Goal: Task Accomplishment & Management: Complete application form

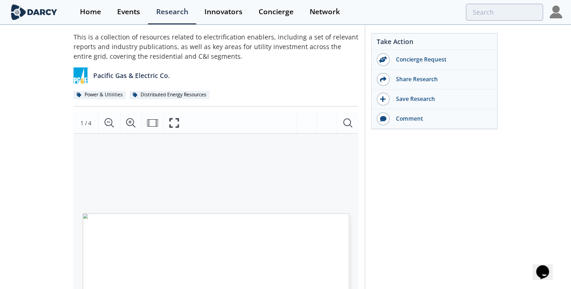
scroll to position [138, 0]
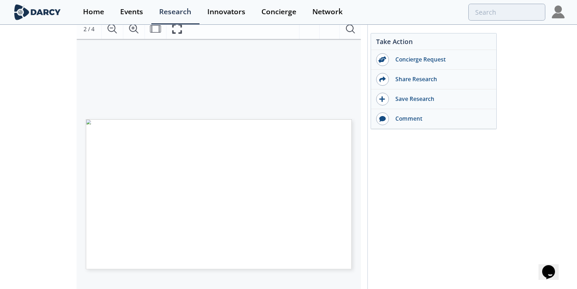
click at [289, 129] on span "Page 2" at bounding box center [287, 211] width 349 height 175
click at [344, 24] on button "Search Document" at bounding box center [351, 29] width 22 height 20
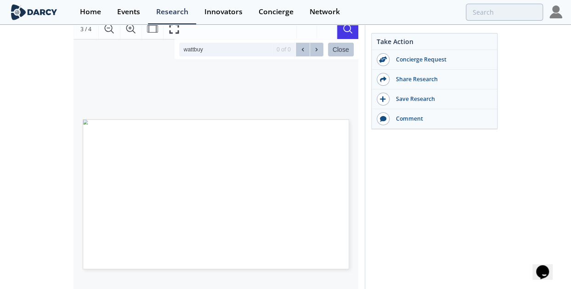
type input "wattbuy"
click at [445, 171] on div "Take Action Concierge Request Share Research Save Research Comment" at bounding box center [430, 218] width 133 height 644
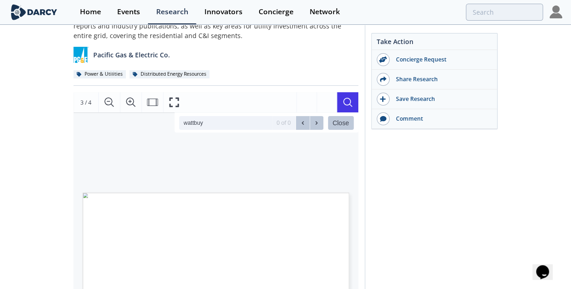
scroll to position [0, 0]
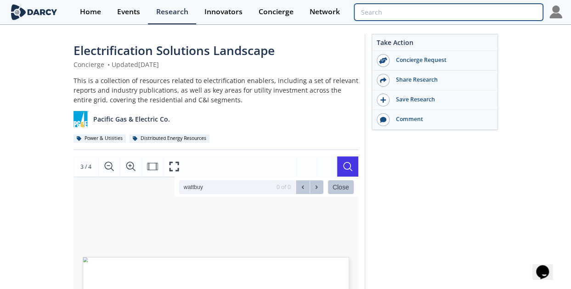
click at [510, 14] on input "search" at bounding box center [448, 12] width 188 height 17
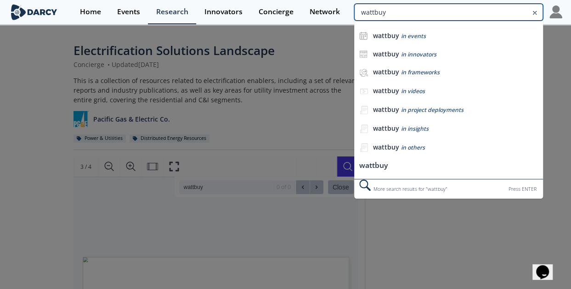
type input "wattbuy"
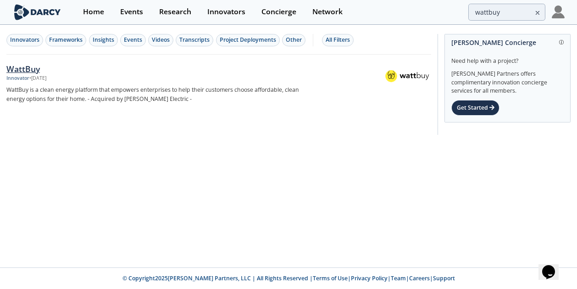
click at [30, 65] on div "WattBuy" at bounding box center [157, 69] width 303 height 12
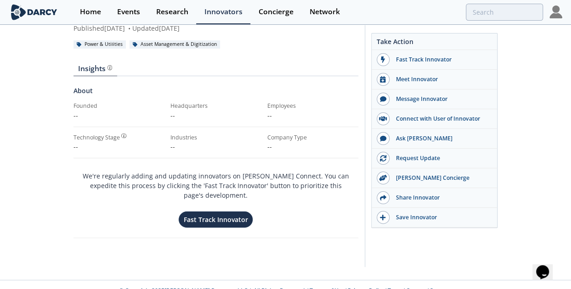
scroll to position [80, 0]
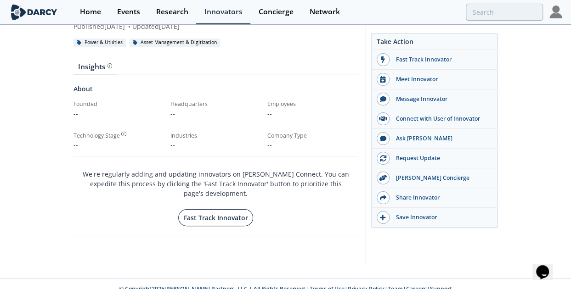
click at [237, 209] on button "Fast Track Innovator" at bounding box center [215, 217] width 75 height 17
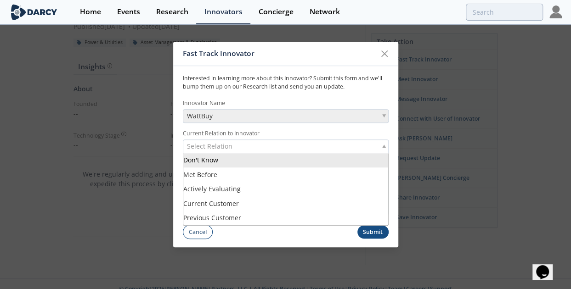
click at [256, 144] on div "Select Relation" at bounding box center [286, 147] width 206 height 14
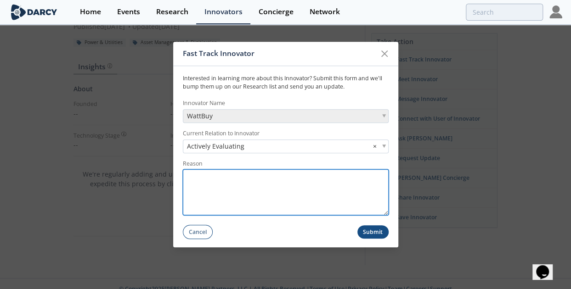
click at [262, 186] on textarea "Reason" at bounding box center [286, 193] width 206 height 46
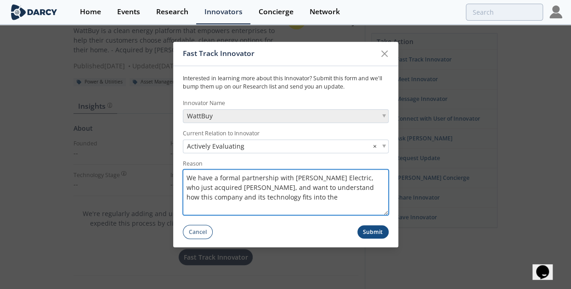
scroll to position [0, 0]
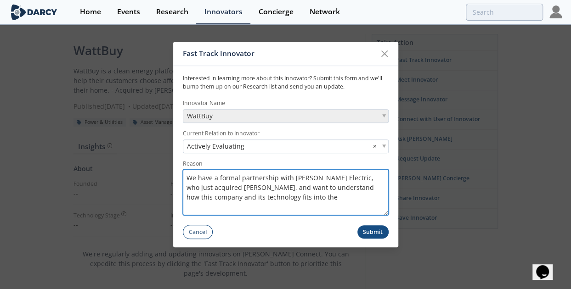
click at [311, 203] on textarea "We have a formal partnership with Schneider Electric, who just acquired Wattbuy…" at bounding box center [286, 193] width 206 height 46
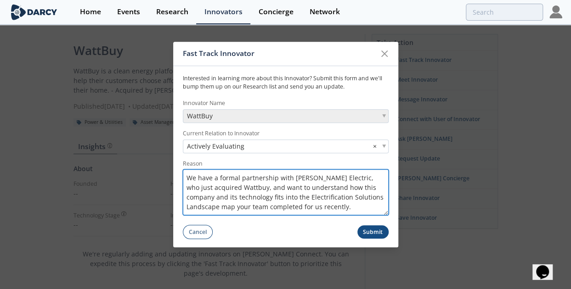
type textarea "We have a formal partnership with Schneider Electric, who just acquired Wattbuy…"
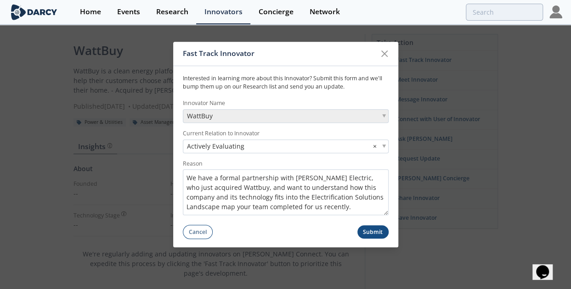
click at [372, 231] on button "Submit" at bounding box center [372, 232] width 31 height 13
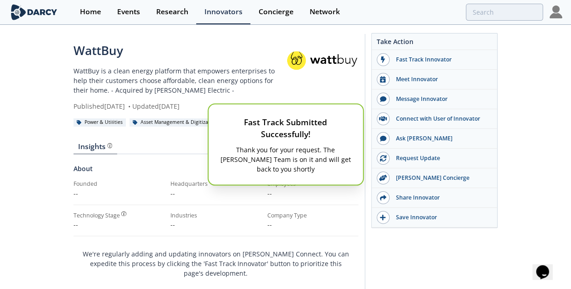
scroll to position [6, 0]
